Goal: Task Accomplishment & Management: Use online tool/utility

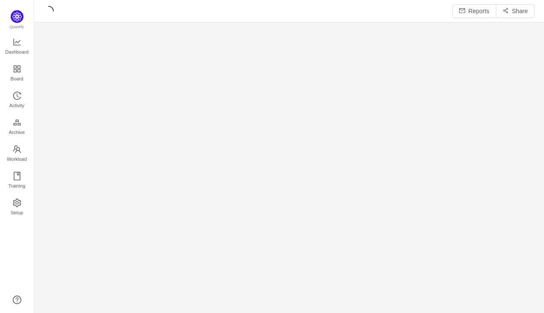
scroll to position [299, 487]
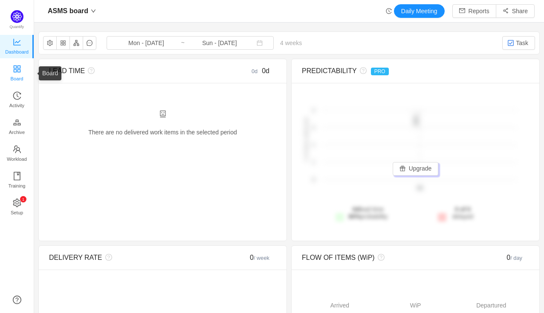
click at [12, 72] on span "Board" at bounding box center [17, 78] width 13 height 17
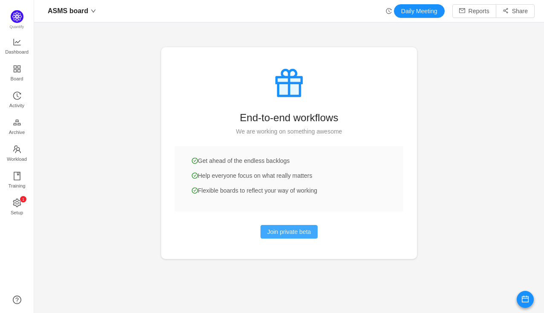
click at [301, 230] on button "Join private beta" at bounding box center [289, 232] width 58 height 14
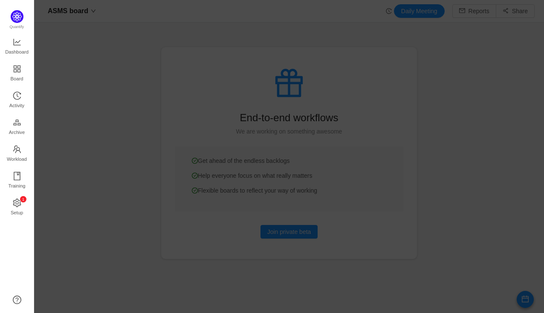
drag, startPoint x: 400, startPoint y: 73, endPoint x: 393, endPoint y: 72, distance: 6.8
click at [399, 72] on div at bounding box center [288, 156] width 509 height 313
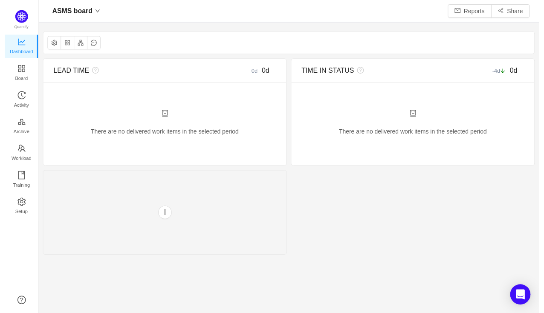
scroll to position [299, 487]
